Goal: Find specific page/section: Find specific page/section

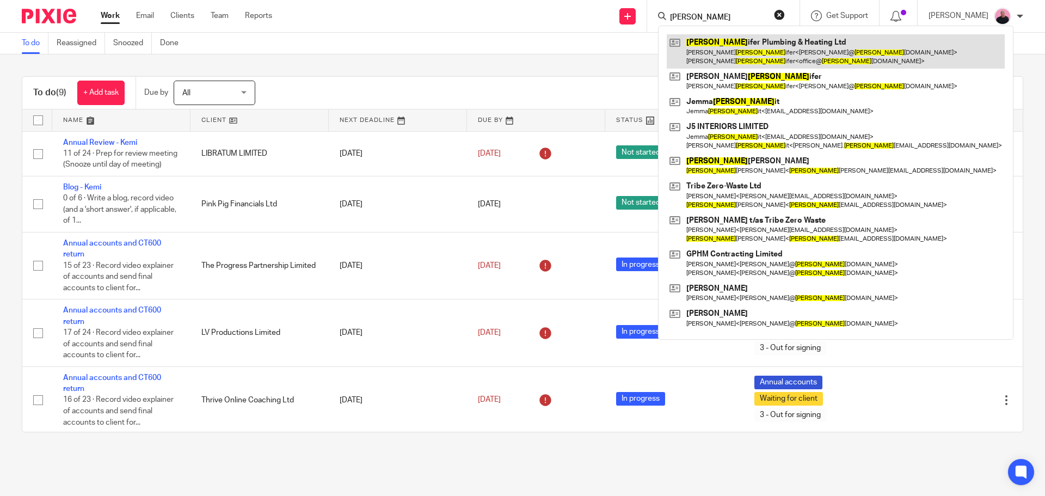
type input "pett"
click at [738, 45] on link at bounding box center [836, 51] width 338 height 34
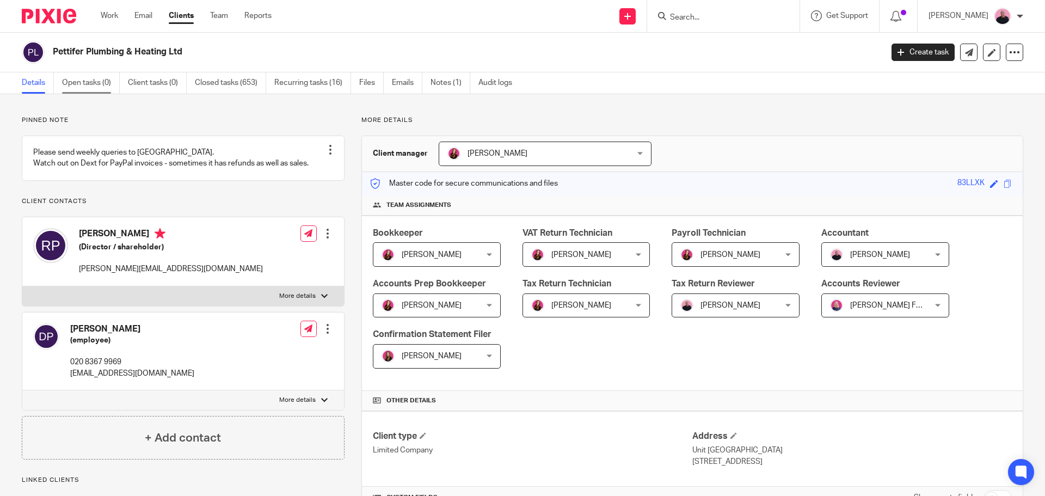
click at [95, 82] on link "Open tasks (0)" at bounding box center [91, 82] width 58 height 21
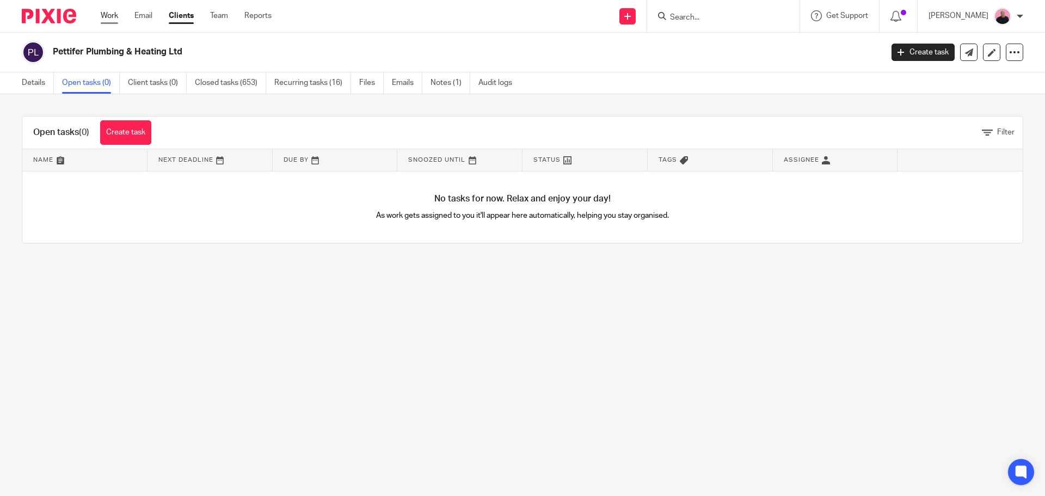
click at [102, 14] on link "Work" at bounding box center [109, 15] width 17 height 11
